Goal: Understand process/instructions

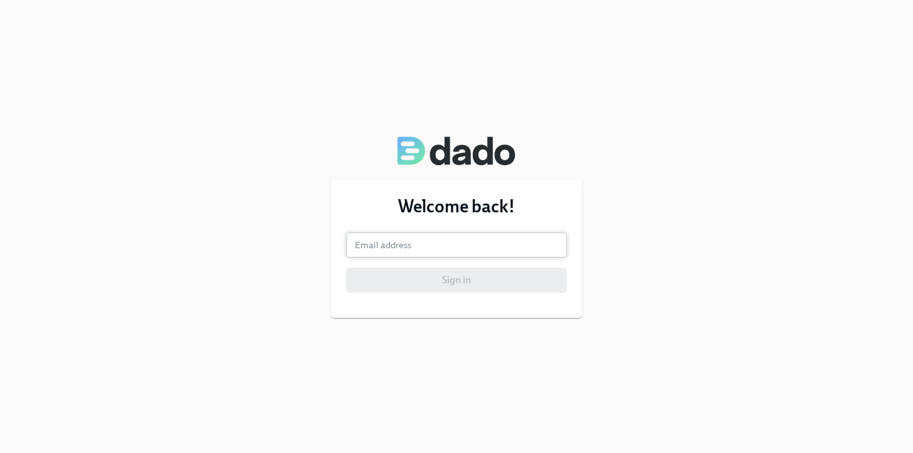
click at [389, 253] on input "email" at bounding box center [456, 244] width 221 height 25
click at [0, 452] on com-1password-button at bounding box center [0, 453] width 0 height 0
click at [495, 255] on input "email" at bounding box center [456, 244] width 221 height 25
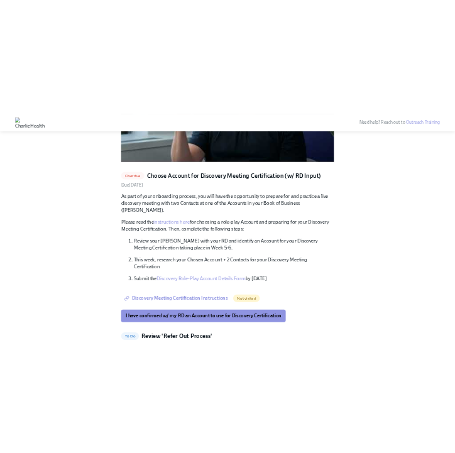
scroll to position [1053, 0]
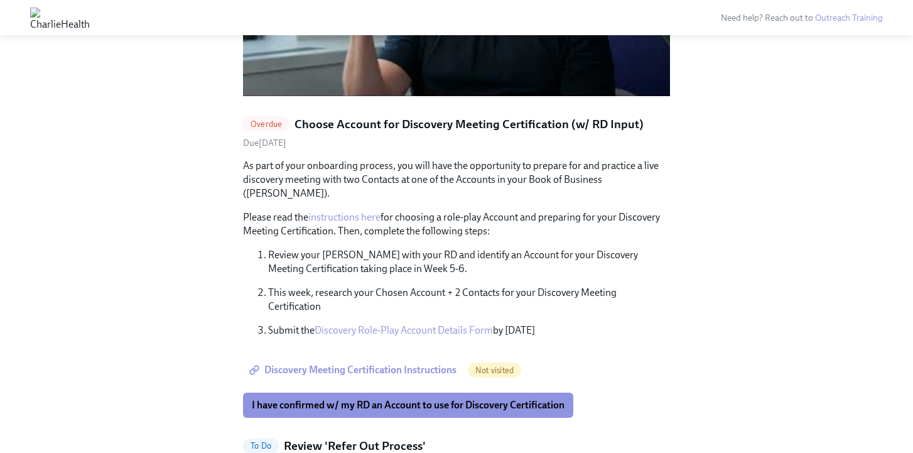
click at [345, 211] on link "instructions here" at bounding box center [344, 217] width 72 height 12
